Goal: Task Accomplishment & Management: Use online tool/utility

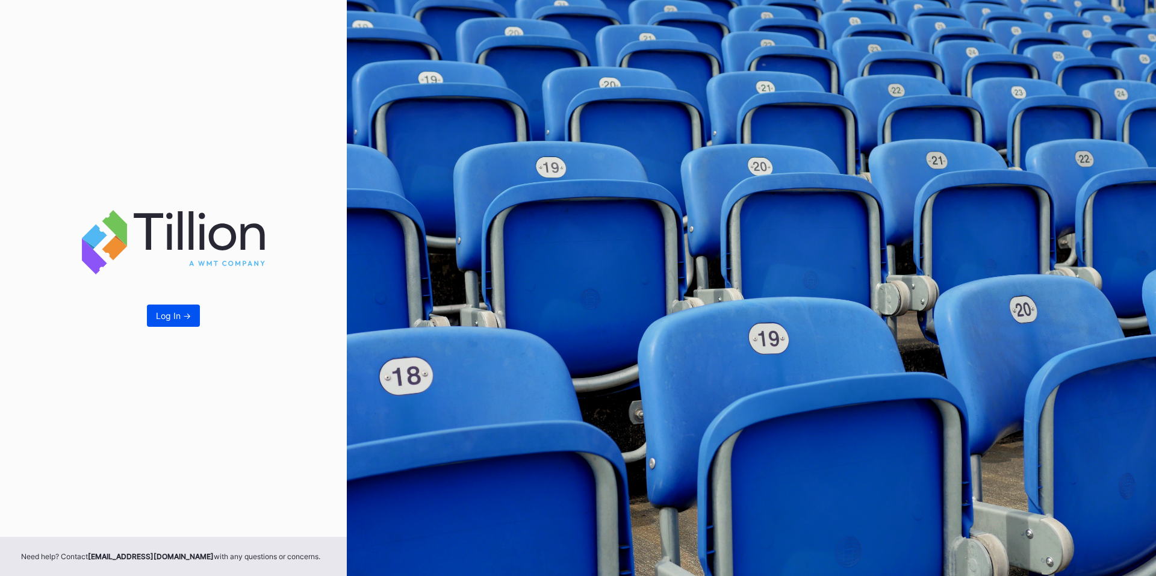
click at [183, 320] on div "Log In ->" at bounding box center [173, 316] width 35 height 10
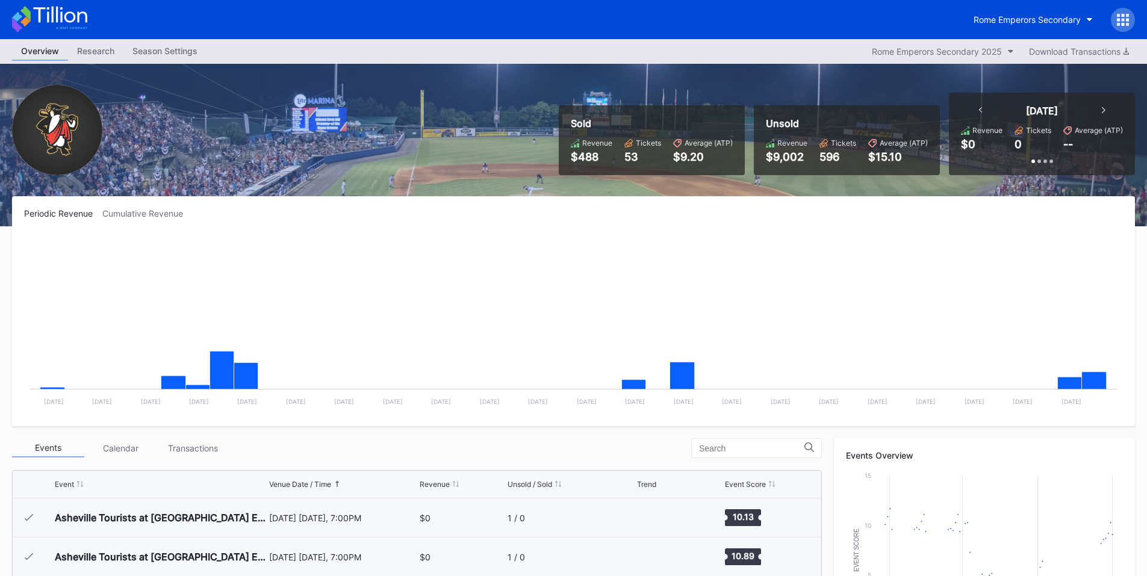
scroll to position [1289, 0]
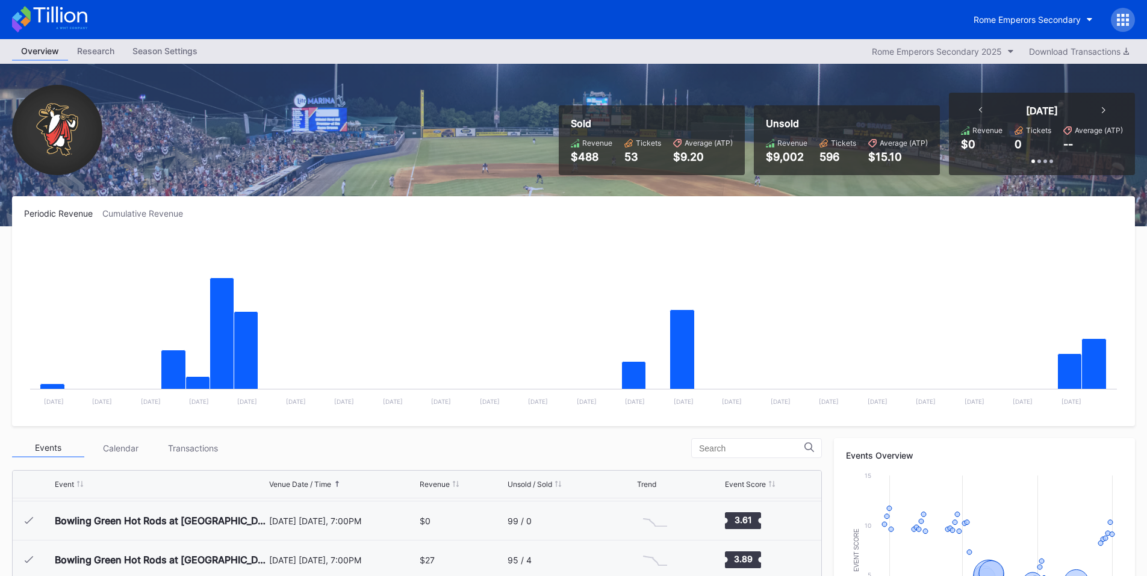
click at [1139, 16] on div "Rome Emperors Secondary" at bounding box center [573, 19] width 1147 height 39
click at [1129, 25] on icon at bounding box center [1127, 24] width 3 height 3
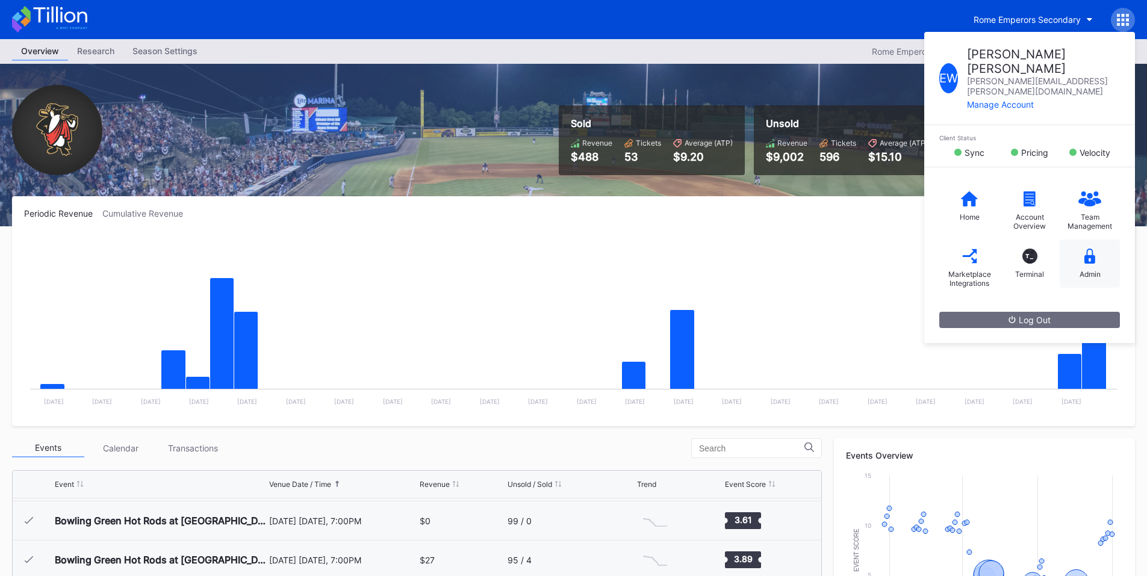
click at [1084, 240] on div "Admin" at bounding box center [1090, 264] width 60 height 48
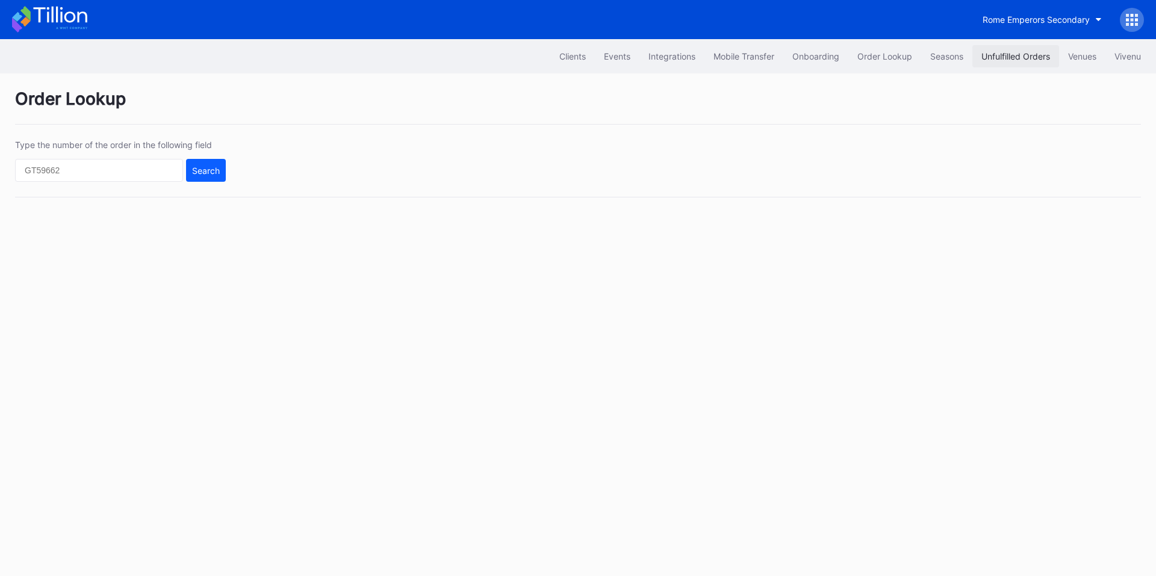
click at [998, 61] on div "Unfulfilled Orders" at bounding box center [1016, 56] width 69 height 10
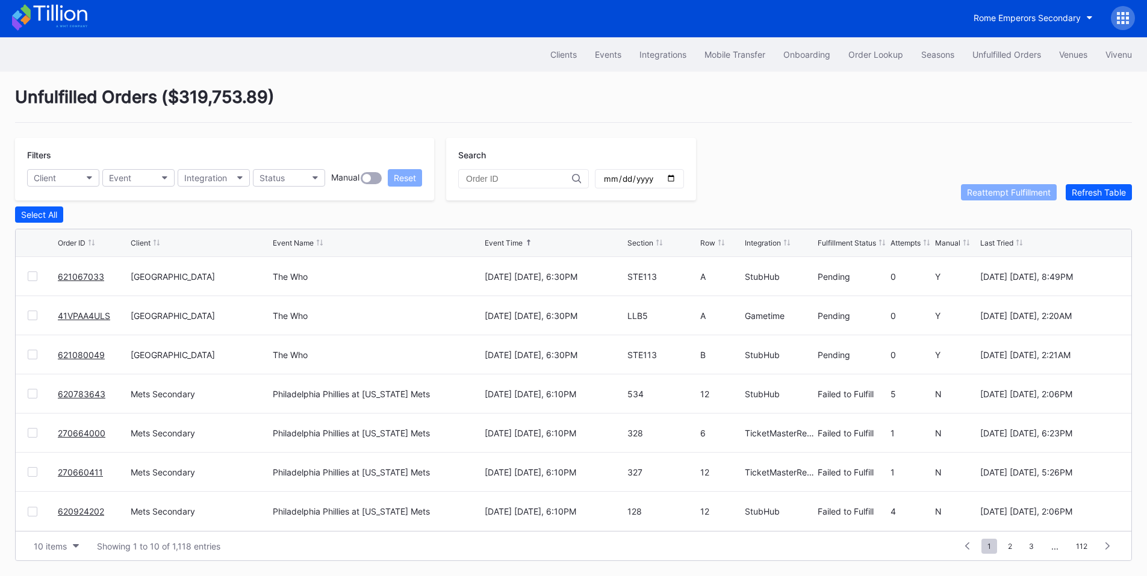
scroll to position [5, 0]
click at [85, 177] on button "Client" at bounding box center [63, 177] width 72 height 17
type input "fsu"
click at [105, 222] on div "Revel FSU Football Secondary" at bounding box center [97, 231] width 140 height 22
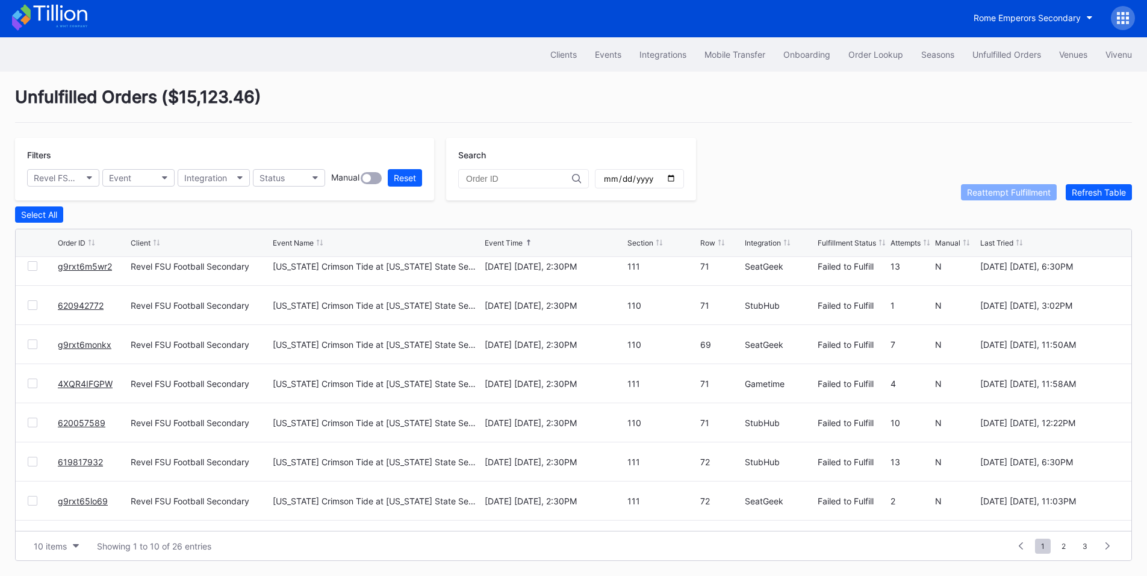
scroll to position [117, 0]
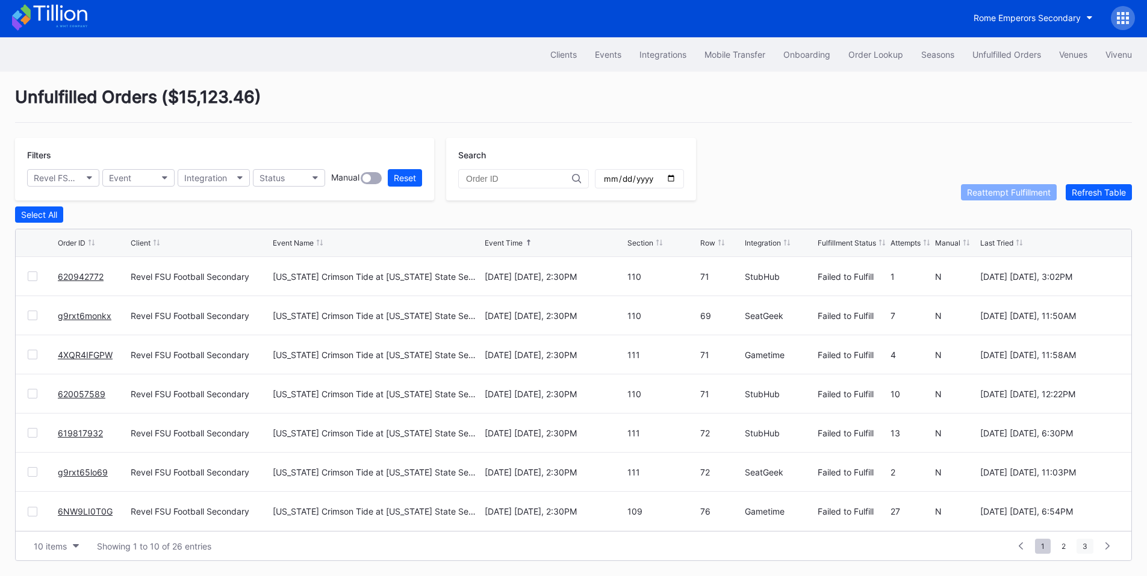
click at [1088, 547] on span "3" at bounding box center [1085, 546] width 17 height 15
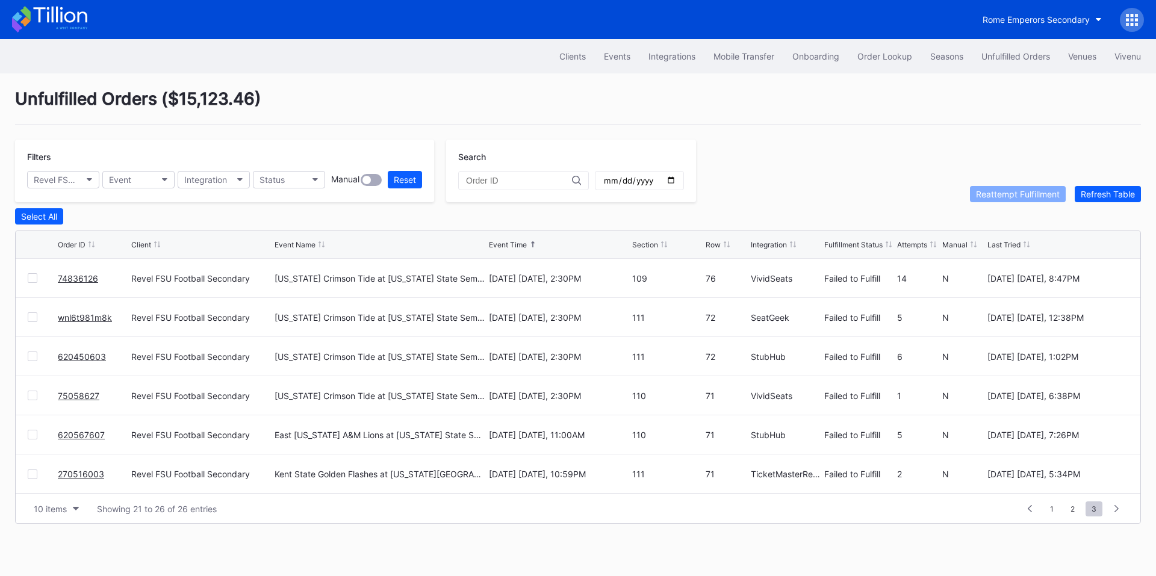
click at [676, 181] on input "date" at bounding box center [639, 180] width 73 height 11
type input "[DATE]"
